Goal: Information Seeking & Learning: Learn about a topic

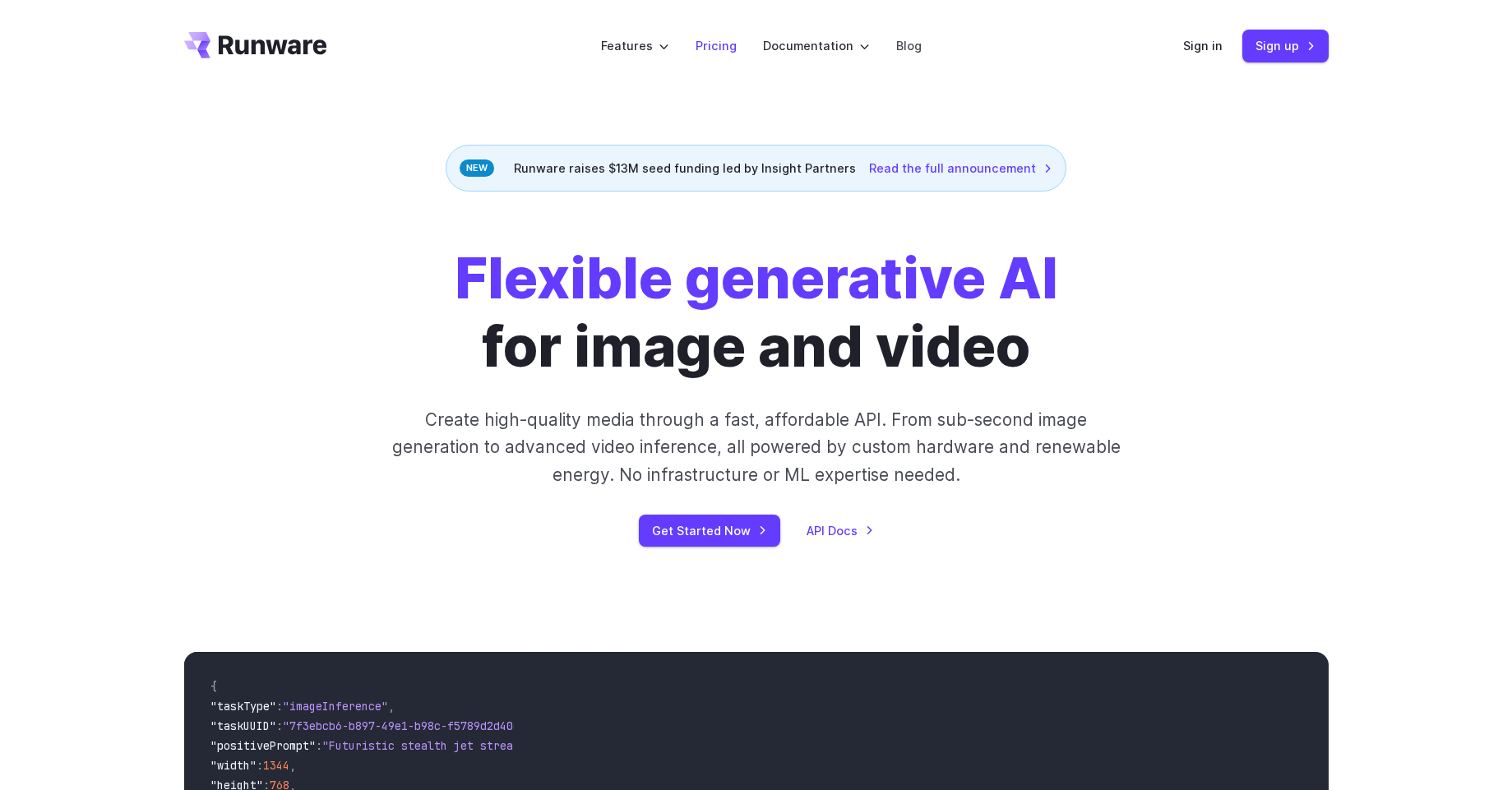
click at [717, 43] on link "Pricing" at bounding box center [715, 46] width 41 height 19
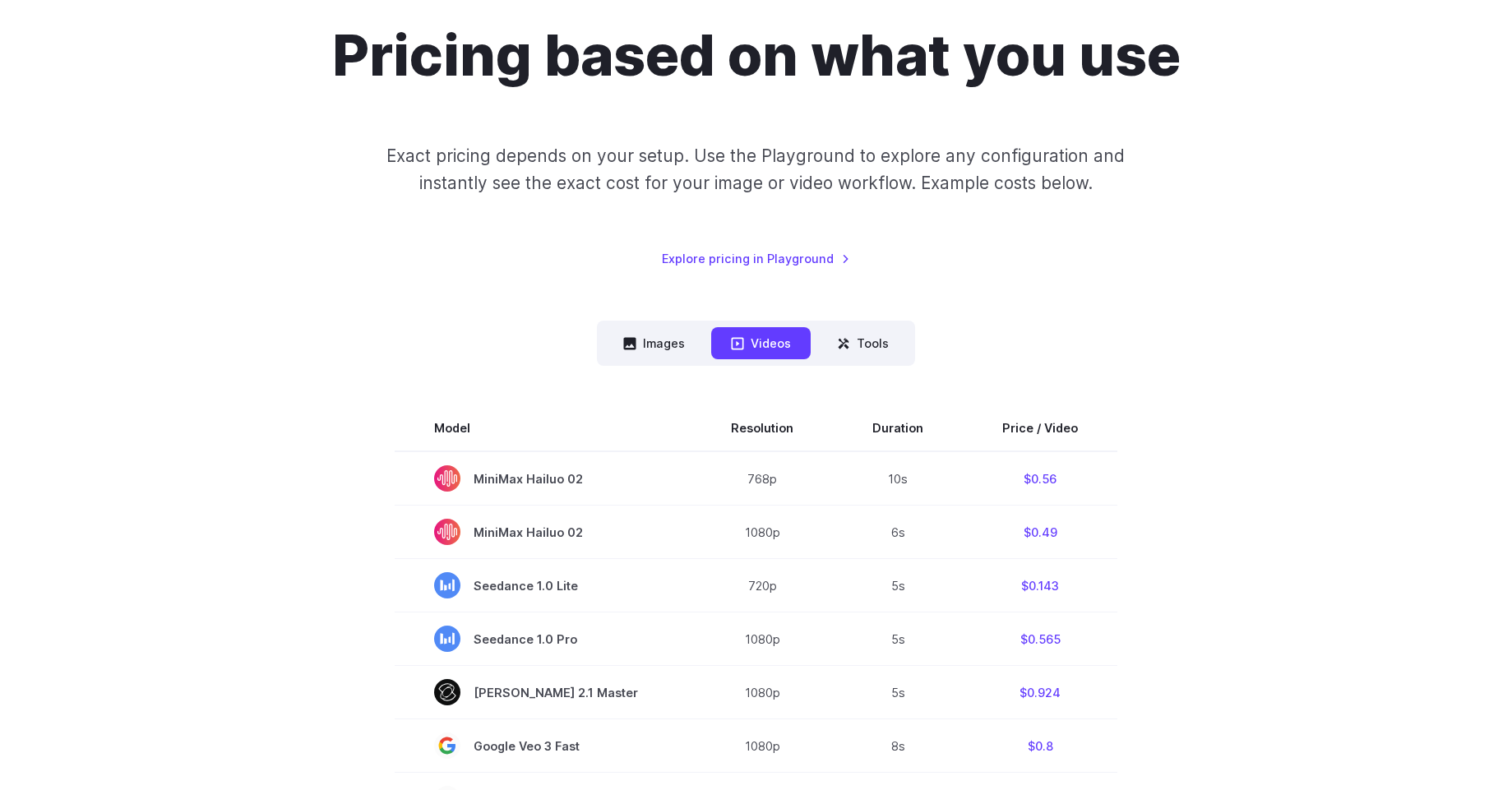
scroll to position [197, 0]
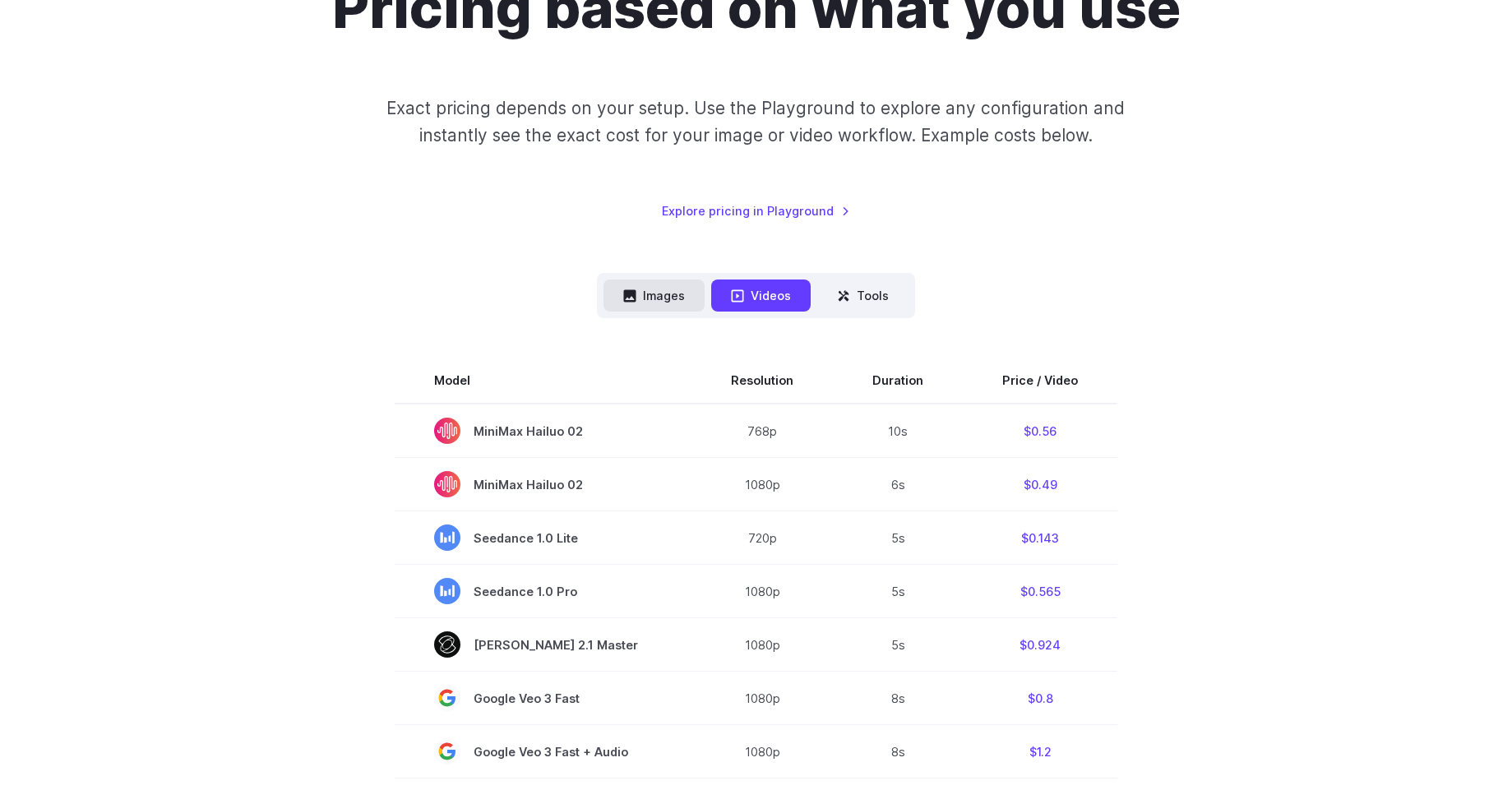
click at [681, 288] on button "Images" at bounding box center [653, 296] width 101 height 32
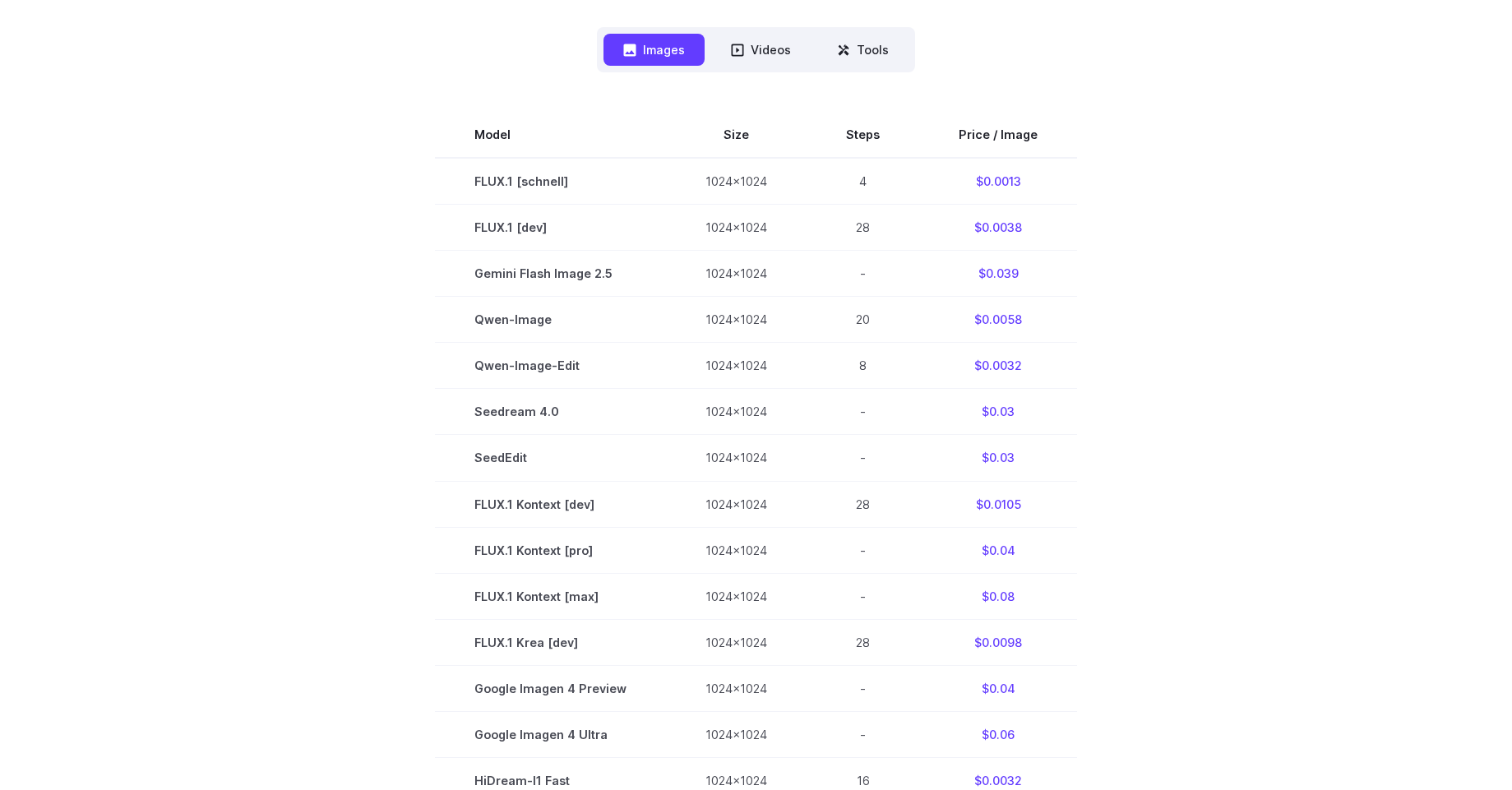
scroll to position [395, 0]
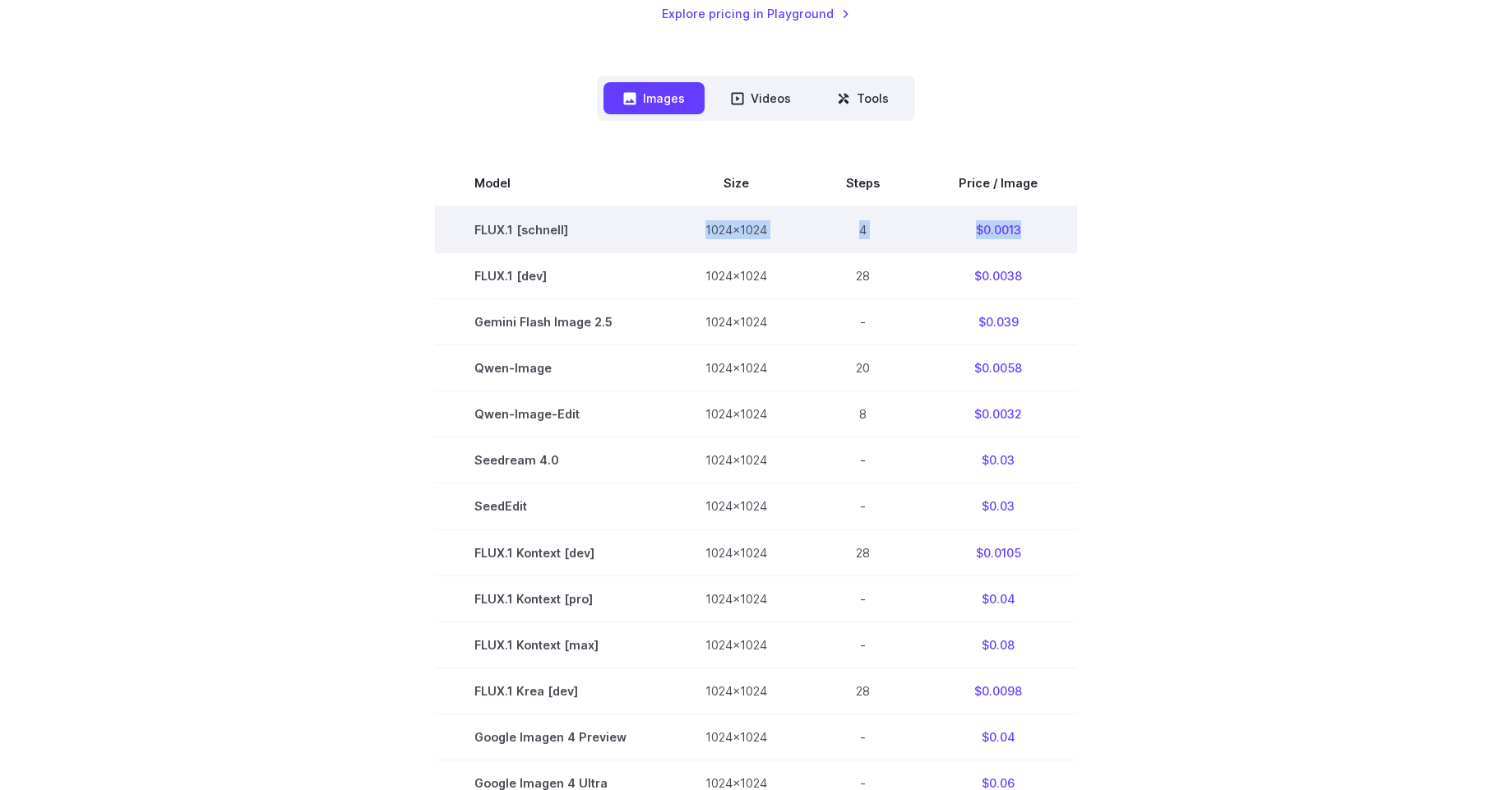
drag, startPoint x: 684, startPoint y: 234, endPoint x: 1040, endPoint y: 237, distance: 356.0
click at [1040, 237] on tr "FLUX.1 [schnell] 1024x1024 4 $0.0013" at bounding box center [755, 229] width 642 height 47
click at [1040, 237] on td "$0.0013" at bounding box center [998, 229] width 158 height 47
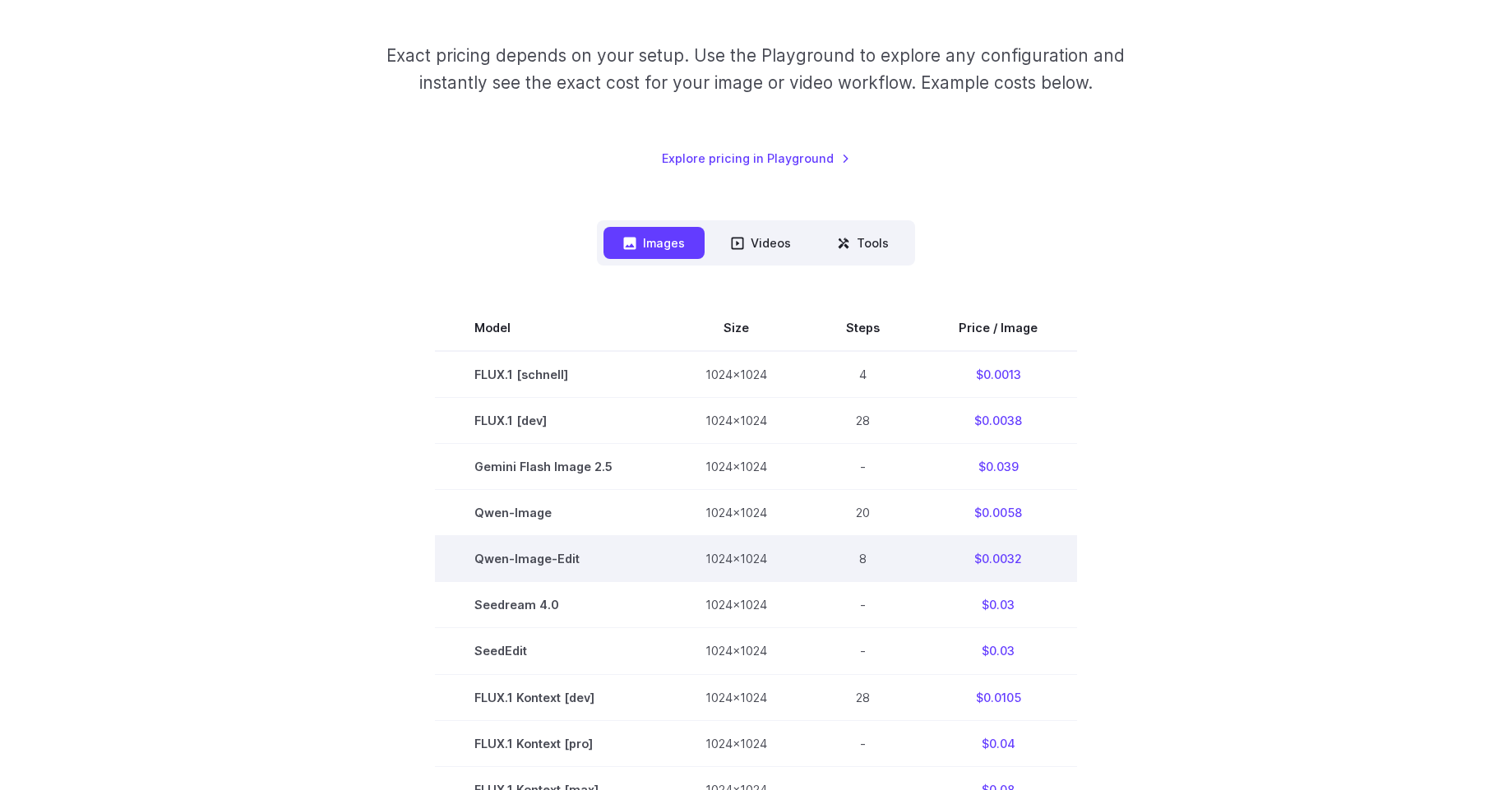
scroll to position [0, 0]
